Goal: Contribute content: Add original content to the website for others to see

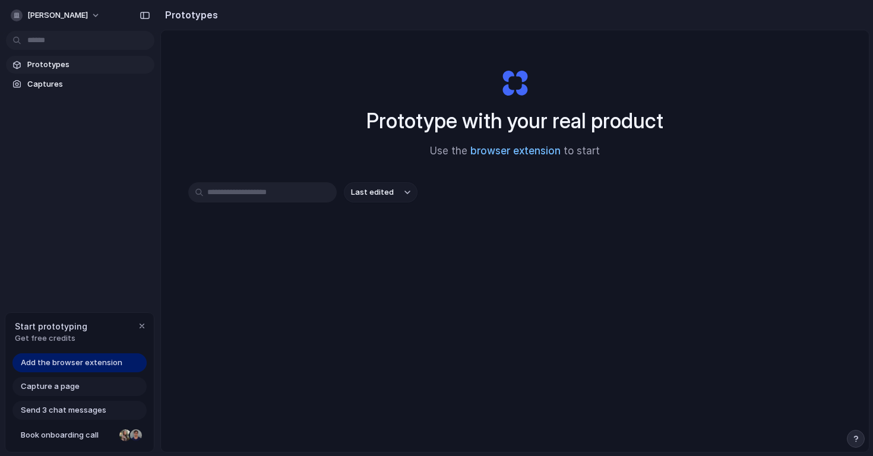
click at [513, 152] on link "browser extension" at bounding box center [516, 151] width 90 height 12
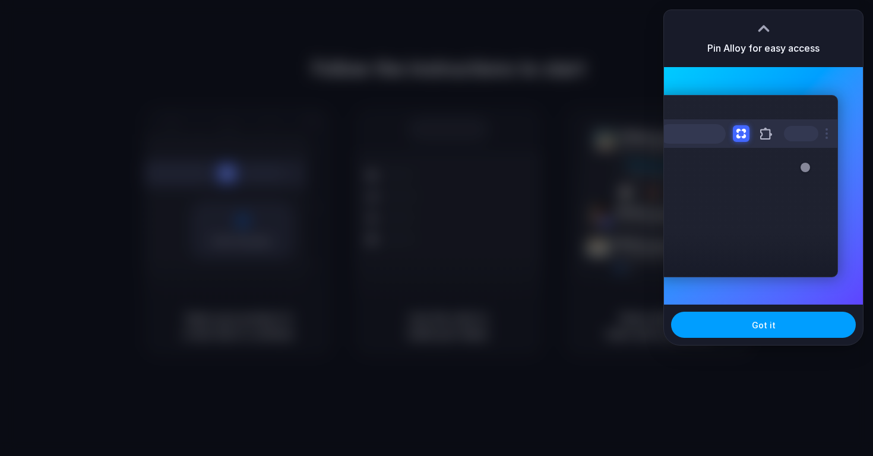
click at [772, 334] on button "Got it" at bounding box center [763, 325] width 185 height 26
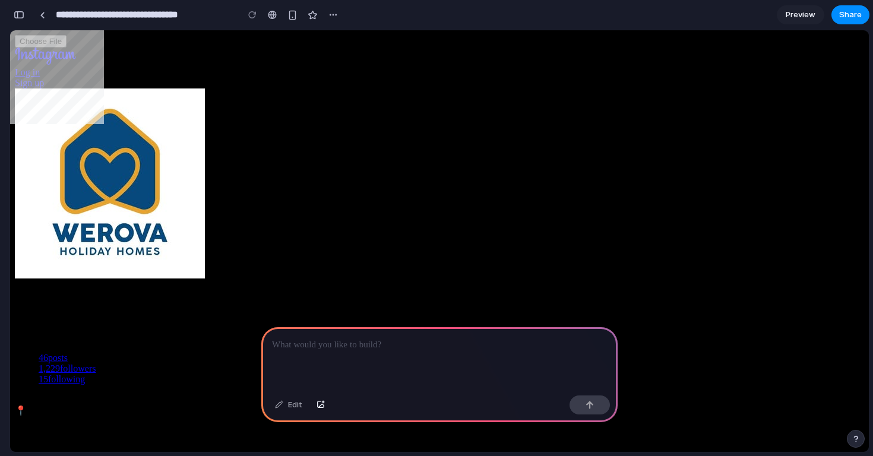
click at [432, 345] on p at bounding box center [439, 345] width 335 height 14
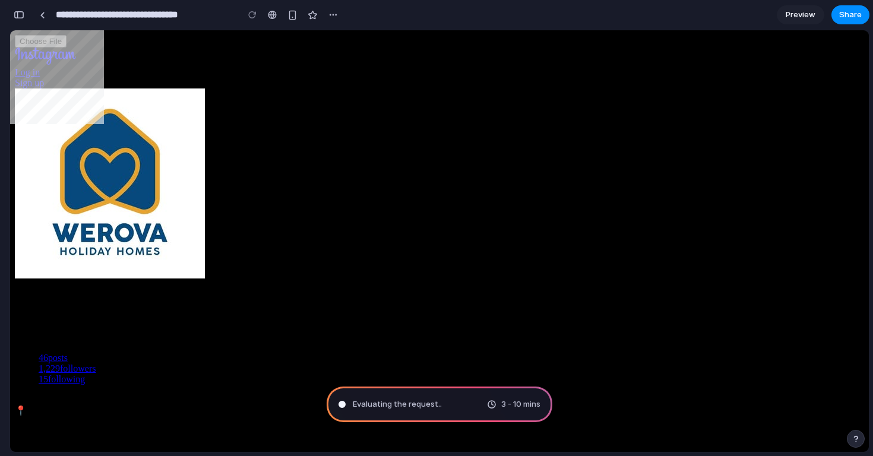
click at [433, 401] on span "Evaluating the request .." at bounding box center [397, 405] width 89 height 12
